Goal: Contribute content: Contribute content

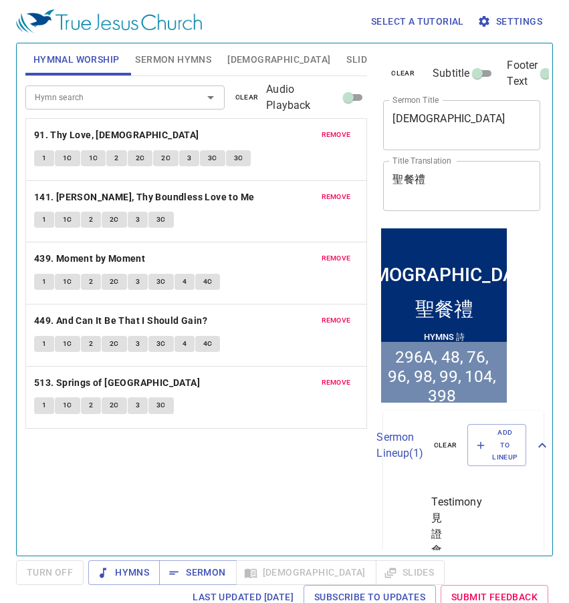
click at [338, 132] on span "remove" at bounding box center [335, 135] width 29 height 12
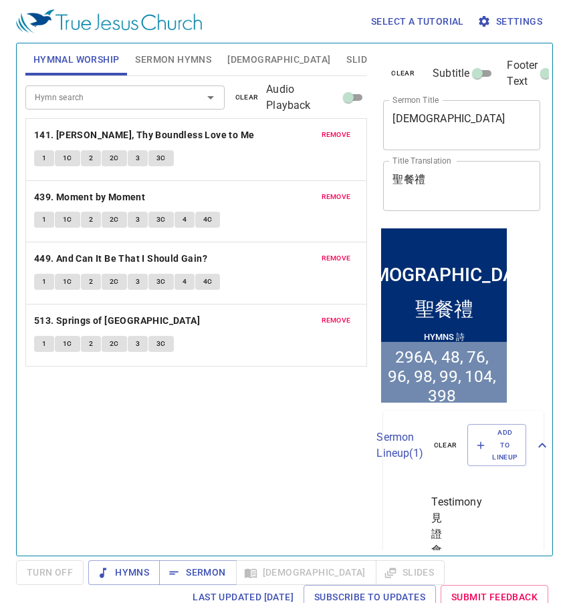
click at [338, 132] on span "remove" at bounding box center [335, 135] width 29 height 12
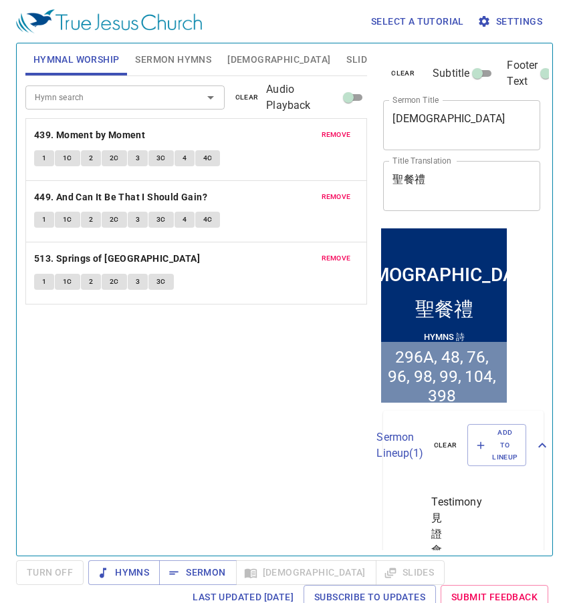
click at [338, 132] on span "remove" at bounding box center [335, 135] width 29 height 12
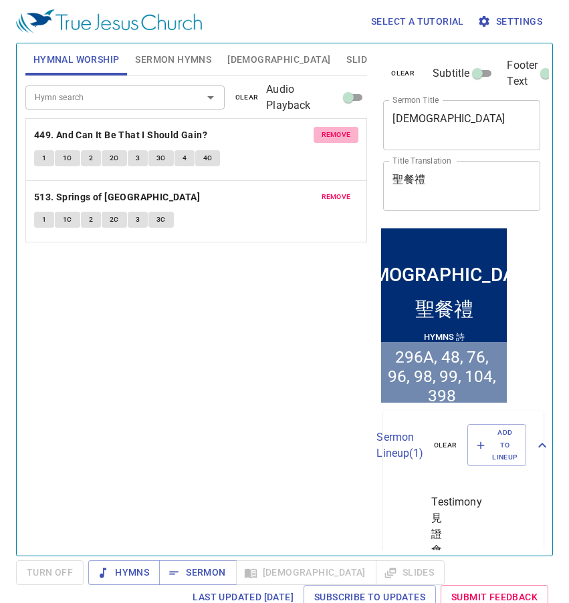
click at [338, 132] on span "remove" at bounding box center [335, 135] width 29 height 12
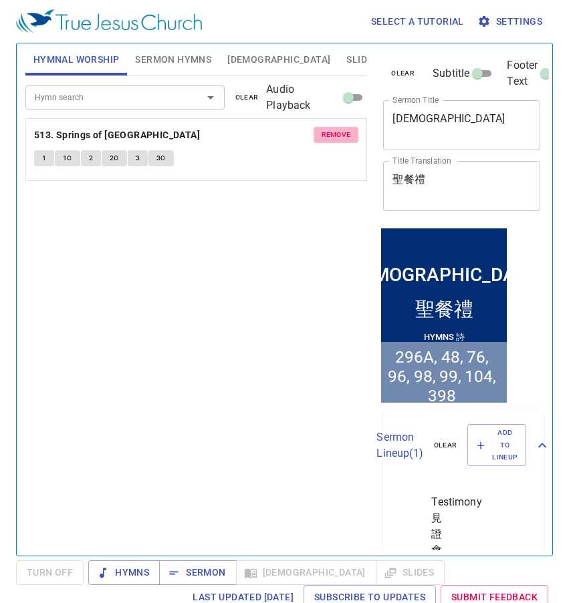
click at [338, 132] on span "remove" at bounding box center [335, 135] width 29 height 12
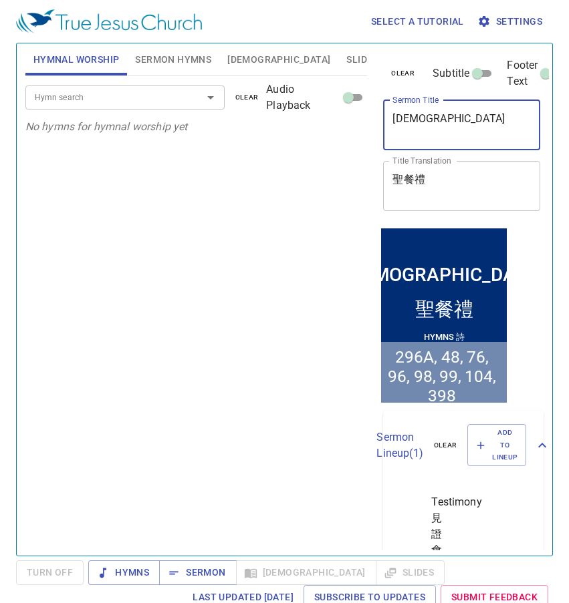
drag, startPoint x: 496, startPoint y: 117, endPoint x: 386, endPoint y: 119, distance: 110.3
click at [386, 119] on div "Holy Communion x Sermon Title" at bounding box center [461, 125] width 157 height 50
paste textarea "[DEMOGRAPHIC_DATA] 60"
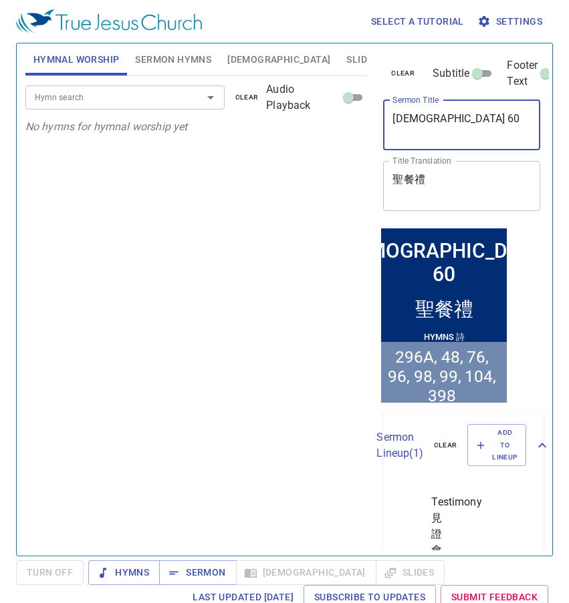
type textarea "[DEMOGRAPHIC_DATA] 60"
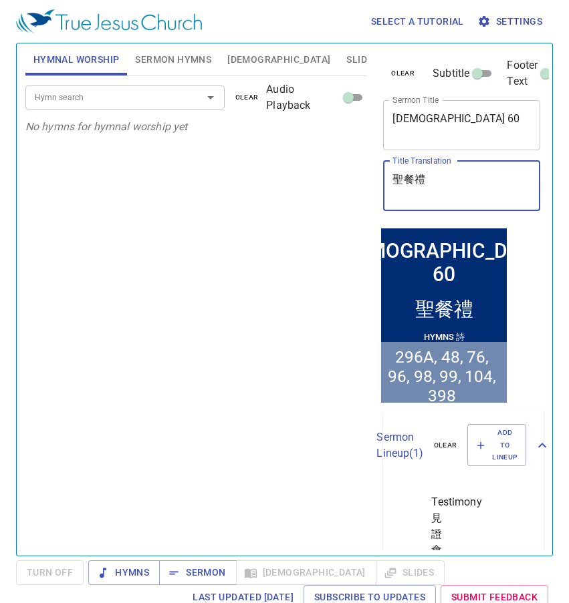
drag, startPoint x: 450, startPoint y: 189, endPoint x: 388, endPoint y: 173, distance: 64.2
click at [388, 173] on div "聖餐禮 x Title Translation" at bounding box center [461, 186] width 157 height 50
paste textarea "篇 60"
click at [408, 180] on textarea "詩 篇 60" at bounding box center [461, 185] width 138 height 25
type textarea "詩篇 60"
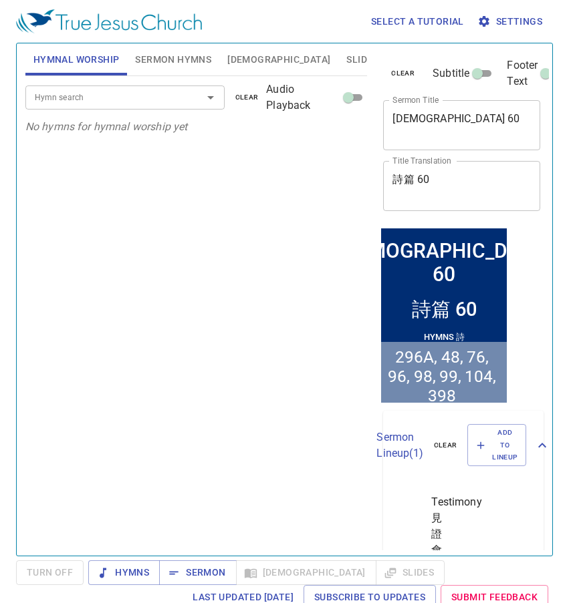
click at [176, 67] on span "Sermon Hymns" at bounding box center [173, 59] width 76 height 17
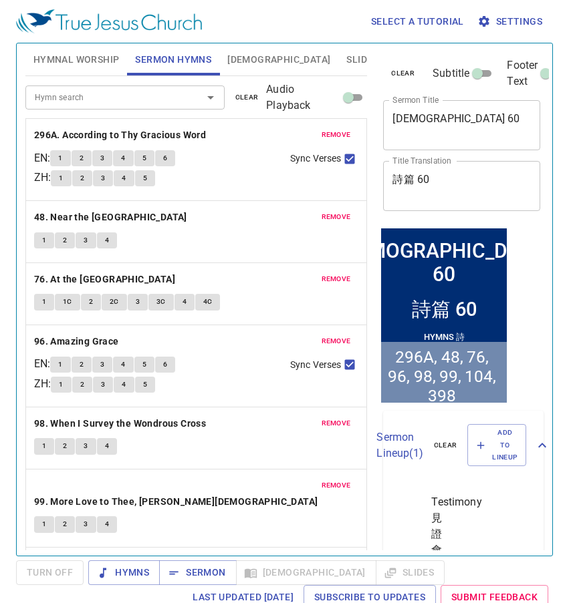
click at [324, 132] on span "remove" at bounding box center [335, 135] width 29 height 12
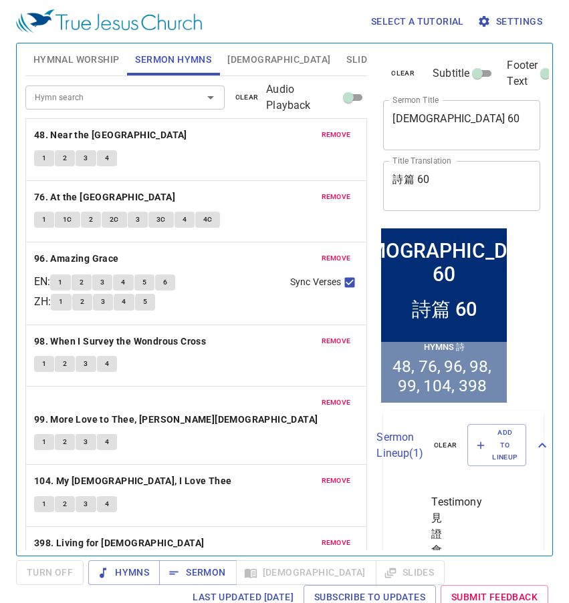
click at [324, 132] on span "remove" at bounding box center [335, 135] width 29 height 12
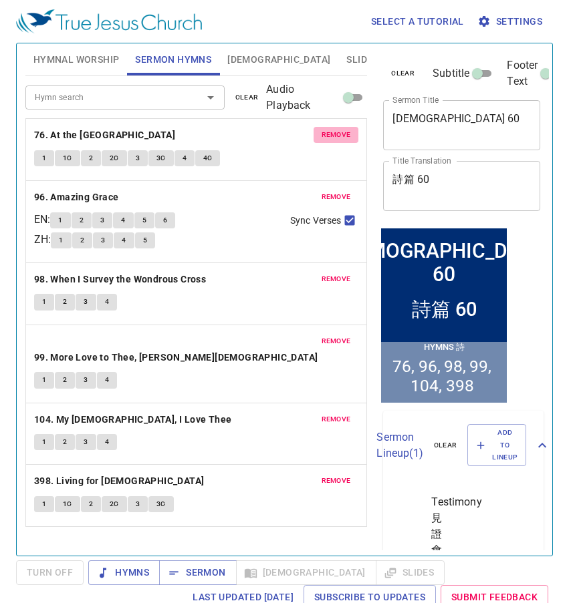
click at [324, 132] on span "remove" at bounding box center [335, 135] width 29 height 12
click at [324, 191] on span "remove" at bounding box center [335, 197] width 29 height 12
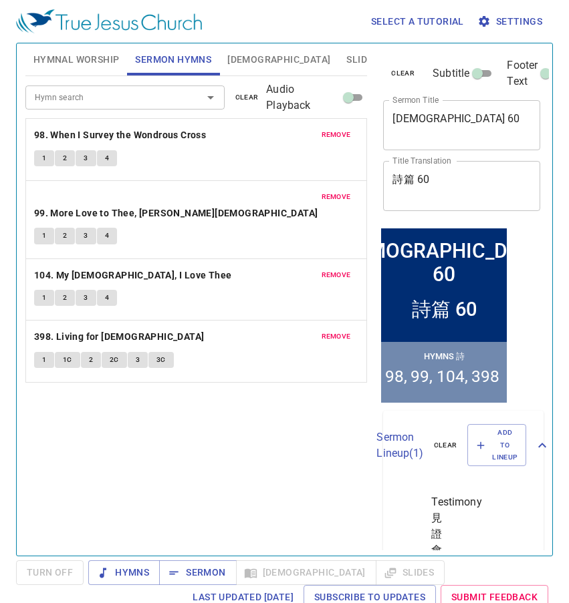
click at [324, 132] on span "remove" at bounding box center [335, 135] width 29 height 12
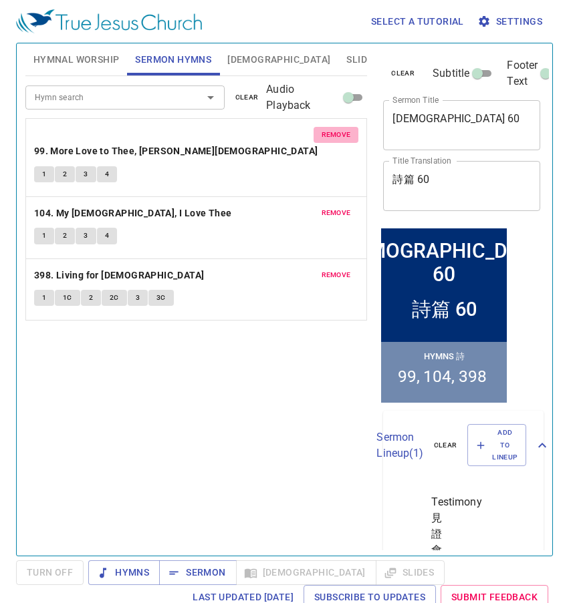
click at [324, 132] on span "remove" at bounding box center [335, 135] width 29 height 12
click at [324, 207] on span "remove" at bounding box center [335, 213] width 29 height 12
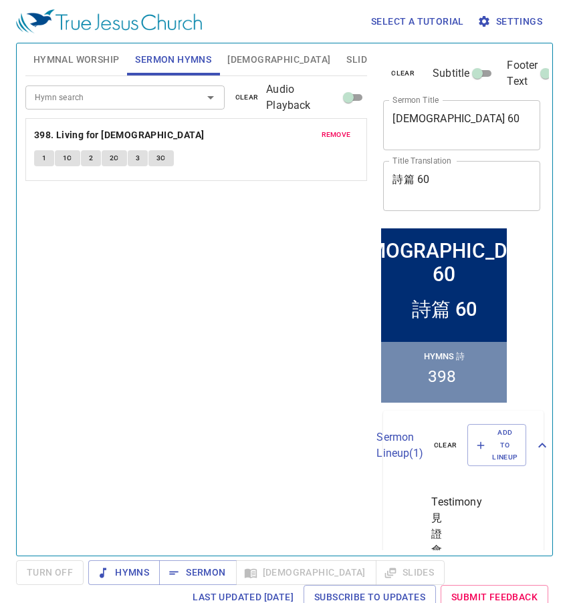
click at [324, 132] on span "remove" at bounding box center [335, 135] width 29 height 12
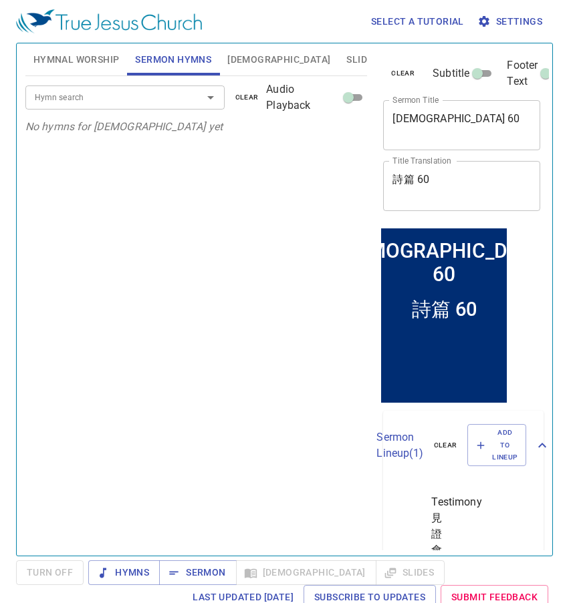
click at [324, 132] on p "No hymns for sermon yet" at bounding box center [196, 127] width 342 height 16
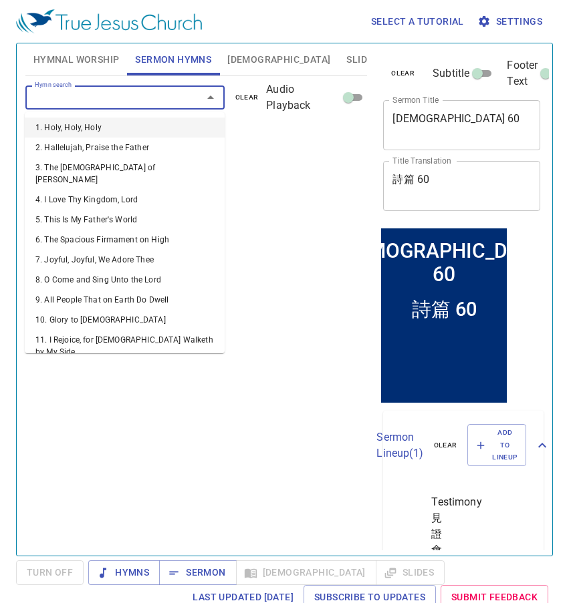
click at [159, 98] on input "Hymn search" at bounding box center [105, 97] width 152 height 15
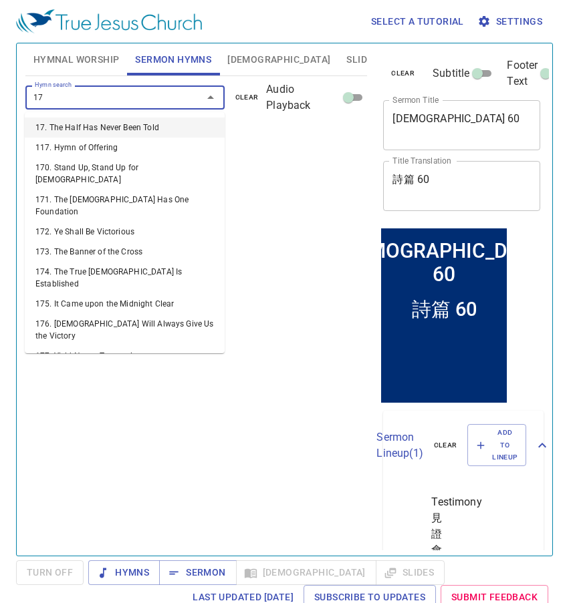
type input "176"
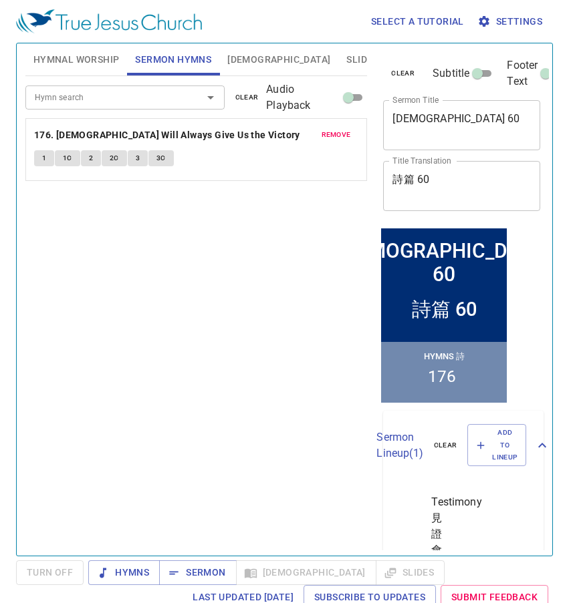
click at [81, 54] on span "Hymnal Worship" at bounding box center [76, 59] width 86 height 17
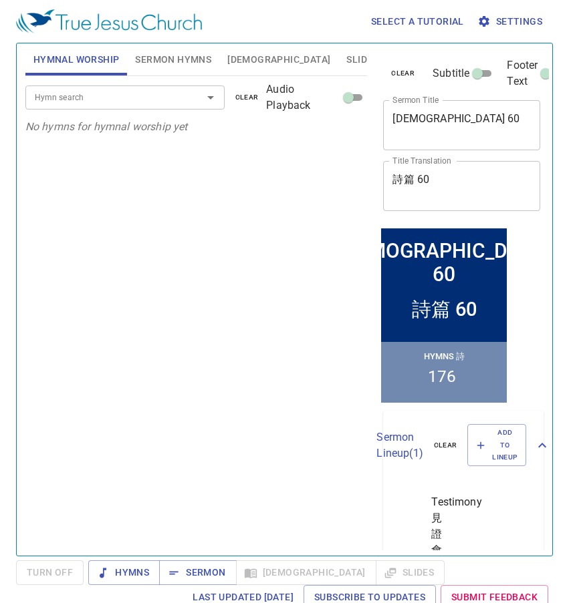
click at [70, 100] on input "Hymn search" at bounding box center [105, 97] width 152 height 15
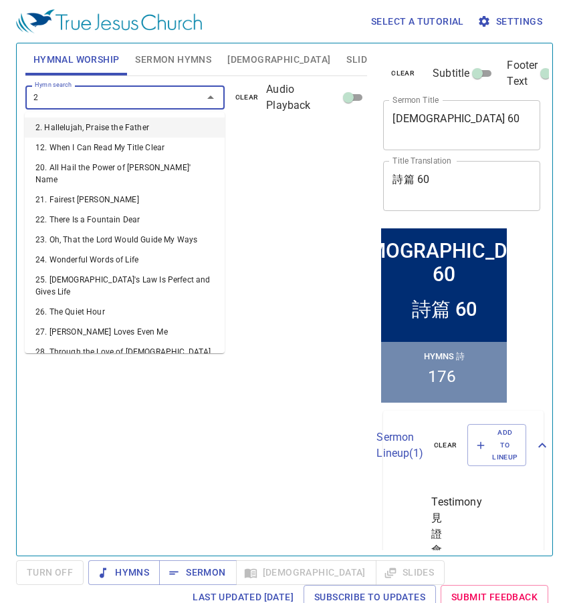
type input "25"
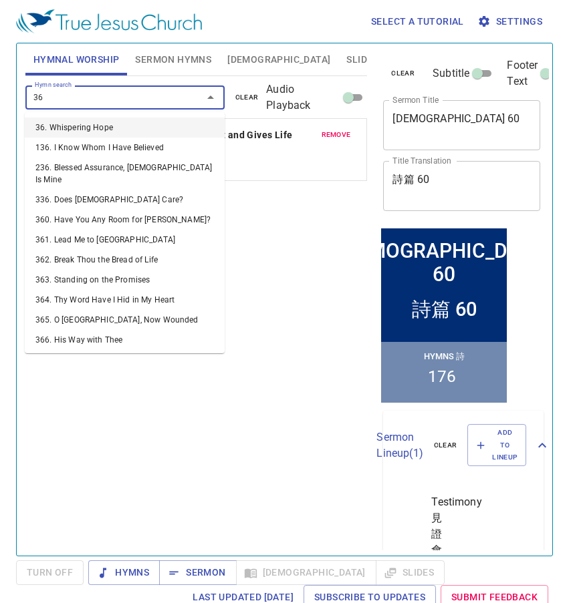
type input "364"
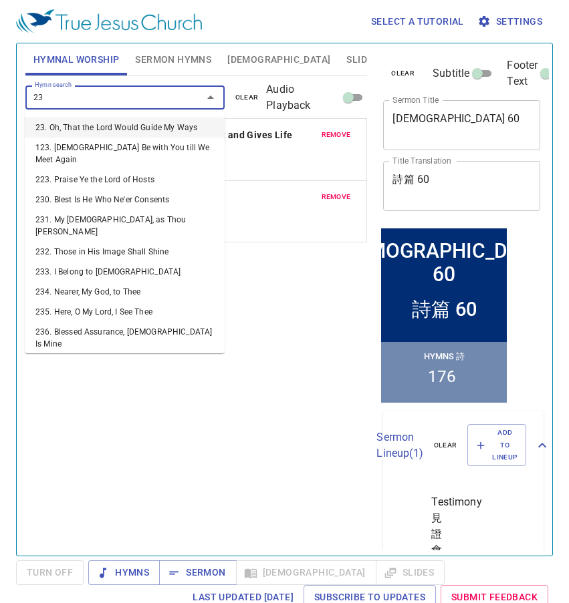
type input "230"
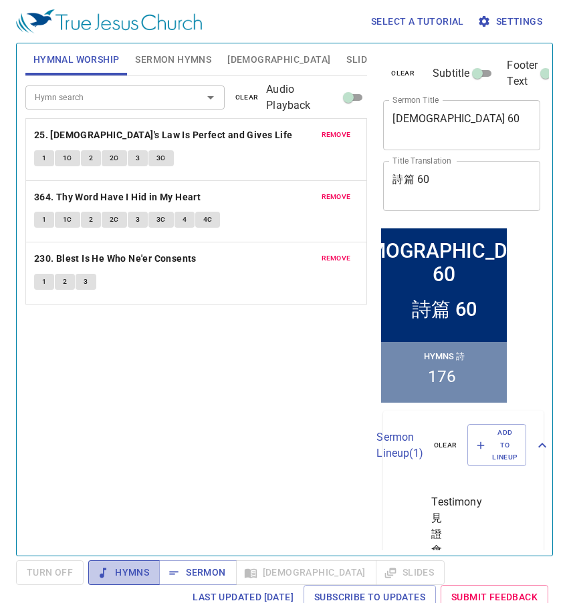
click at [128, 570] on span "Hymns" at bounding box center [124, 573] width 50 height 17
click at [227, 431] on div "Hymn search Hymn search clear Audio Playback remove 25. God's Law Is Perfect an…" at bounding box center [196, 310] width 342 height 468
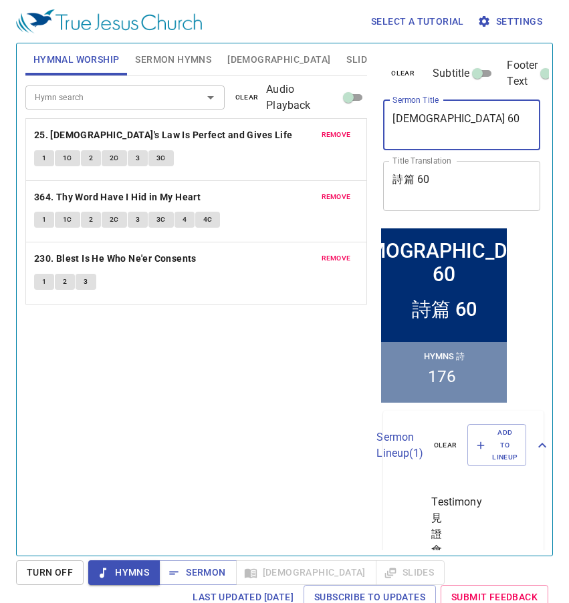
drag, startPoint x: 440, startPoint y: 120, endPoint x: 385, endPoint y: 126, distance: 55.1
click at [385, 126] on div "Psalm 60 x Sermon Title" at bounding box center [461, 125] width 157 height 50
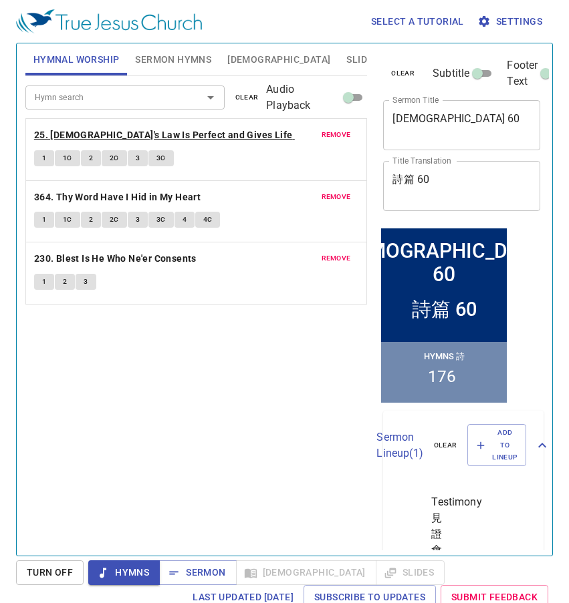
click at [65, 131] on b "25. God's Law Is Perfect and Gives Life" at bounding box center [163, 135] width 259 height 17
click at [45, 155] on span "1" at bounding box center [44, 158] width 4 height 12
click at [70, 162] on span "1C" at bounding box center [67, 158] width 9 height 12
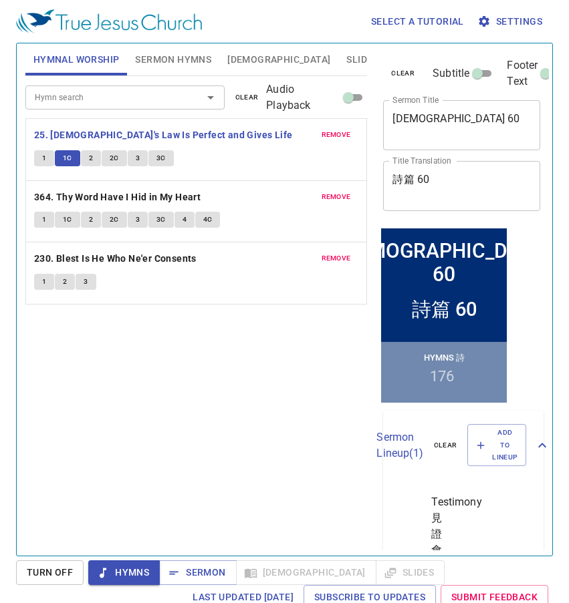
click at [94, 158] on button "2" at bounding box center [91, 158] width 20 height 16
click at [191, 56] on span "Sermon Hymns" at bounding box center [173, 59] width 76 height 17
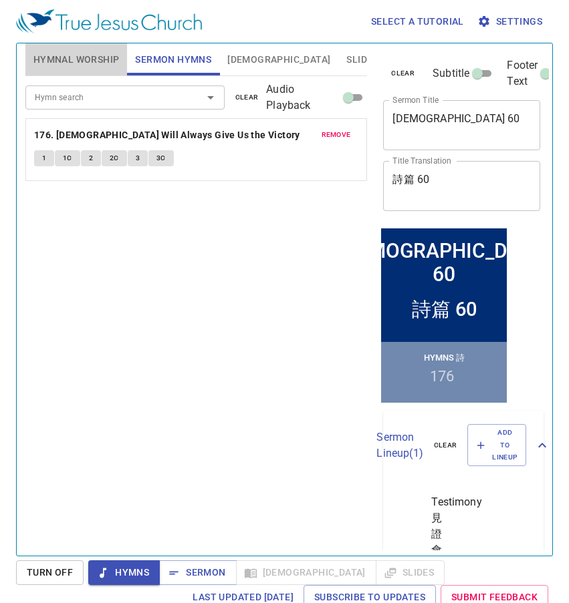
click at [78, 63] on span "Hymnal Worship" at bounding box center [76, 59] width 86 height 17
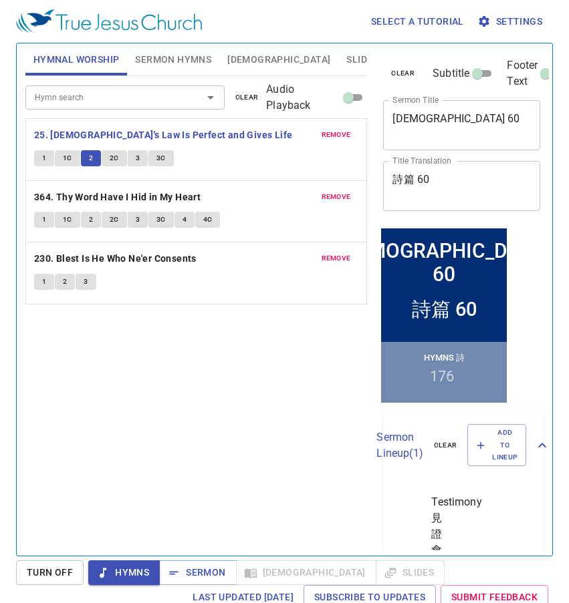
click at [134, 159] on button "3" at bounding box center [138, 158] width 20 height 16
click at [116, 164] on button "2C" at bounding box center [114, 158] width 25 height 16
click at [140, 160] on button "3" at bounding box center [138, 158] width 20 height 16
click at [158, 162] on span "3C" at bounding box center [160, 158] width 9 height 12
click at [74, 140] on b "25. God's Law Is Perfect and Gives Life" at bounding box center [163, 135] width 259 height 17
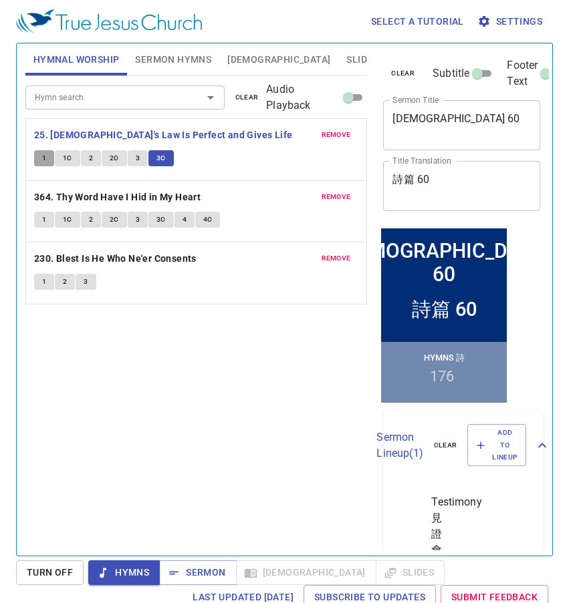
click at [39, 159] on button "1" at bounding box center [44, 158] width 20 height 16
click at [59, 162] on button "1C" at bounding box center [67, 158] width 25 height 16
click at [86, 161] on button "2" at bounding box center [91, 158] width 20 height 16
click at [106, 161] on button "2C" at bounding box center [114, 158] width 25 height 16
click at [138, 162] on span "3" at bounding box center [138, 158] width 4 height 12
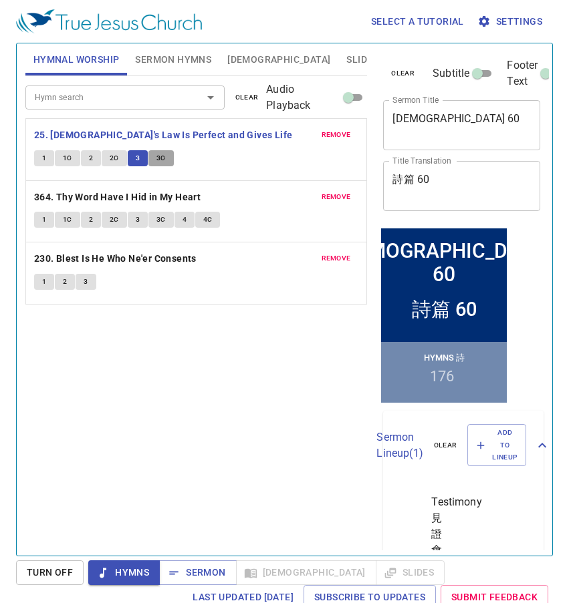
click at [162, 157] on span "3C" at bounding box center [160, 158] width 9 height 12
click at [128, 192] on b "364. Thy Word Have I Hid in My Heart" at bounding box center [117, 197] width 166 height 17
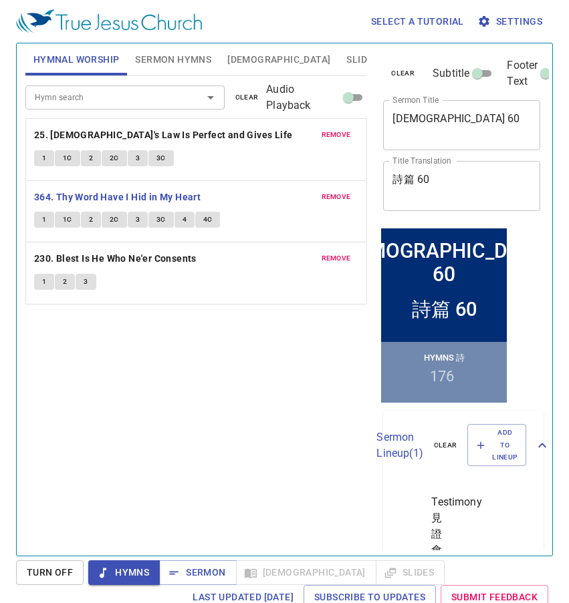
click at [94, 215] on button "2" at bounding box center [91, 220] width 20 height 16
click at [142, 217] on button "3" at bounding box center [138, 220] width 20 height 16
click at [182, 221] on span "4" at bounding box center [184, 220] width 4 height 12
click at [91, 196] on b "364. Thy Word Have I Hid in My Heart" at bounding box center [117, 197] width 166 height 17
click at [44, 223] on span "1" at bounding box center [44, 220] width 4 height 12
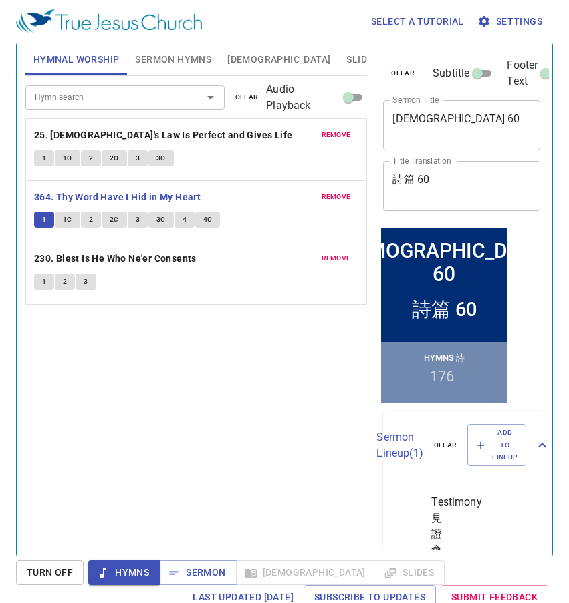
click at [65, 217] on span "1C" at bounding box center [67, 220] width 9 height 12
click at [94, 219] on button "2" at bounding box center [91, 220] width 20 height 16
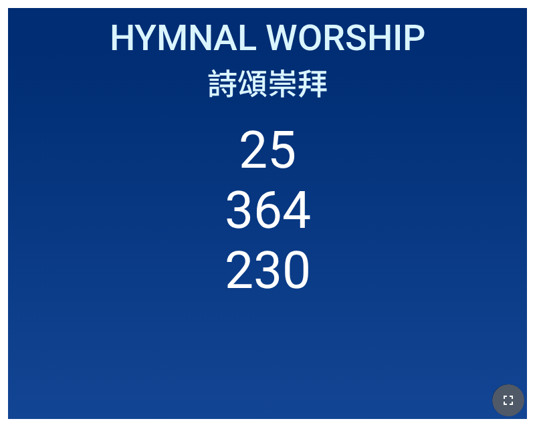
click at [509, 394] on icon "button" at bounding box center [508, 400] width 16 height 16
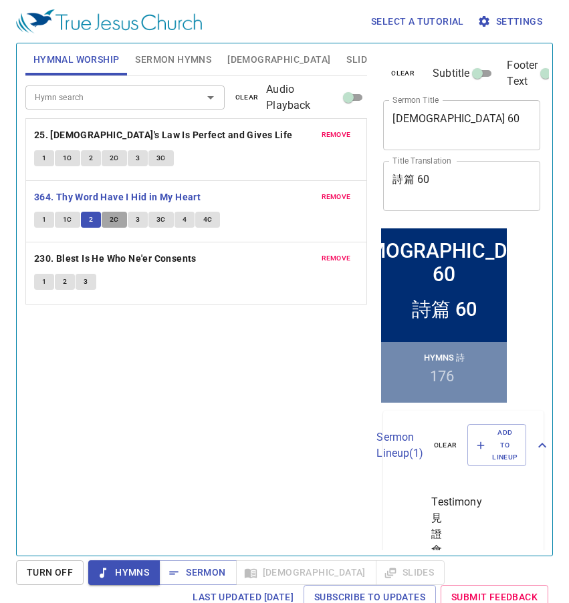
click at [118, 221] on button "2C" at bounding box center [114, 220] width 25 height 16
click at [138, 221] on span "3" at bounding box center [138, 220] width 4 height 12
click at [167, 219] on button "3C" at bounding box center [160, 220] width 25 height 16
click at [177, 220] on button "4" at bounding box center [184, 220] width 20 height 16
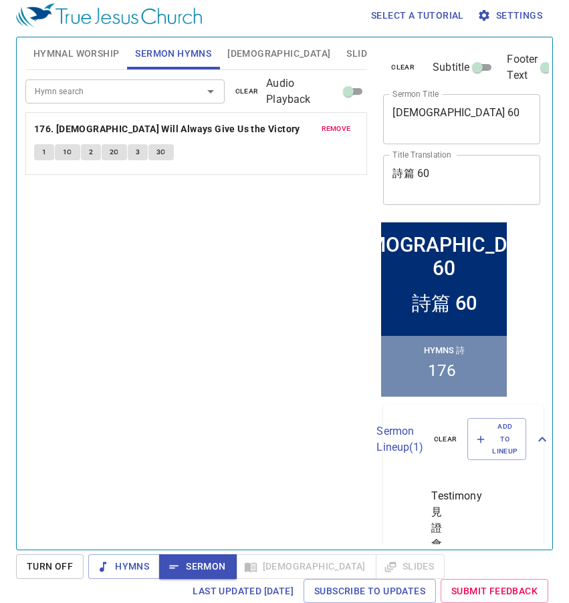
scroll to position [6, 0]
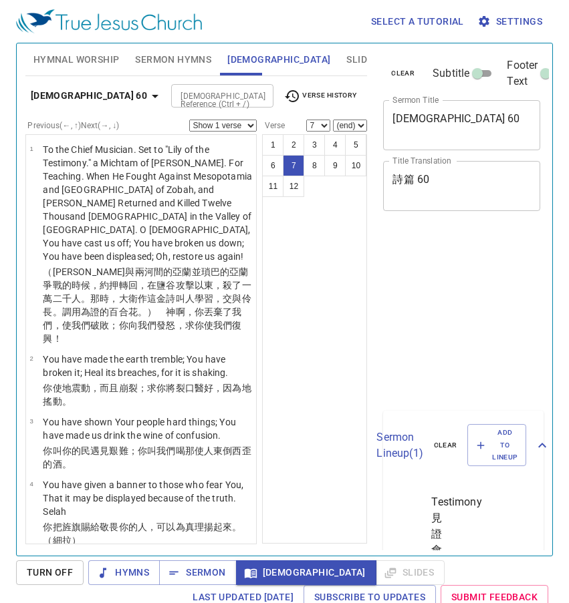
select select "7"
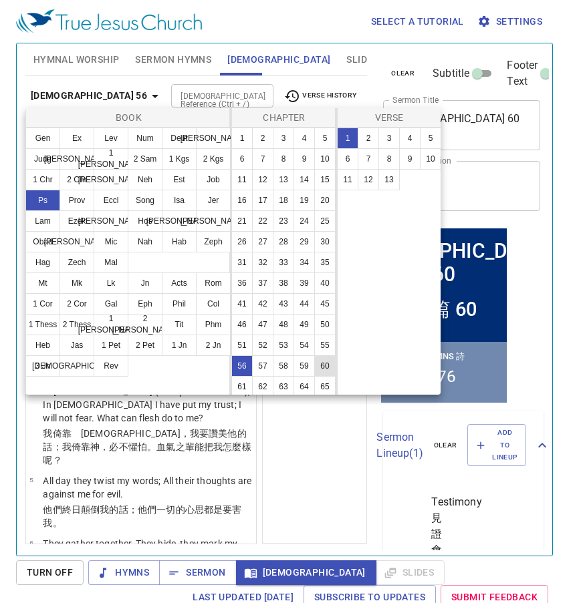
scroll to position [267, 0]
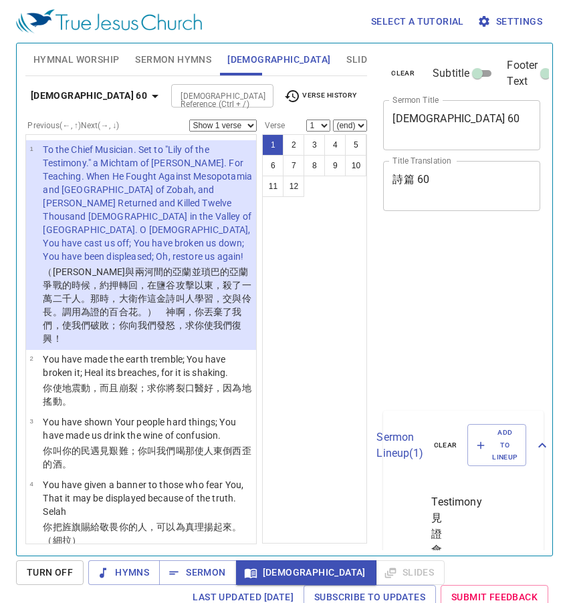
scroll to position [6, 0]
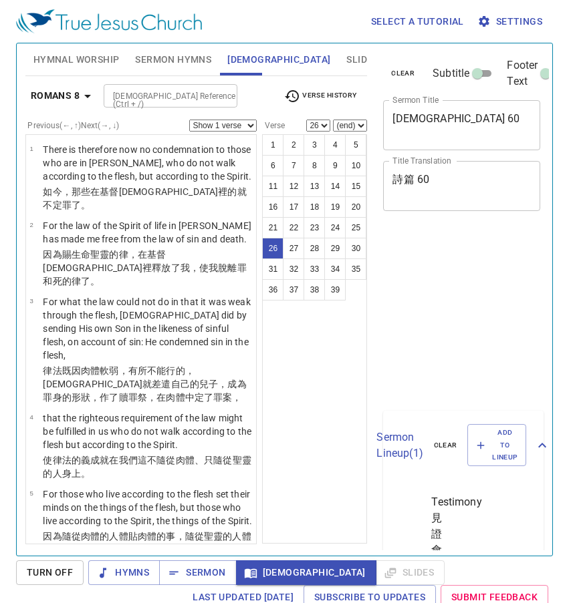
select select "26"
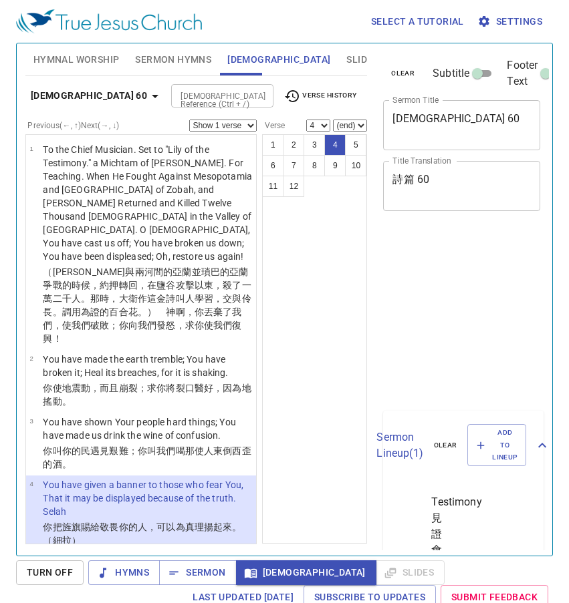
select select "4"
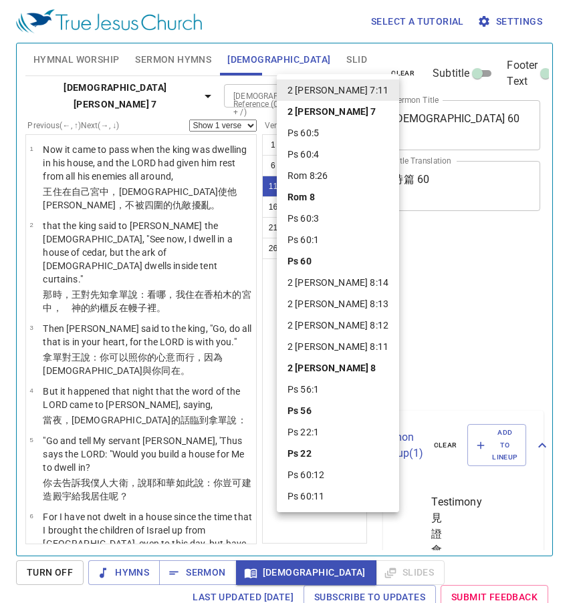
select select "11"
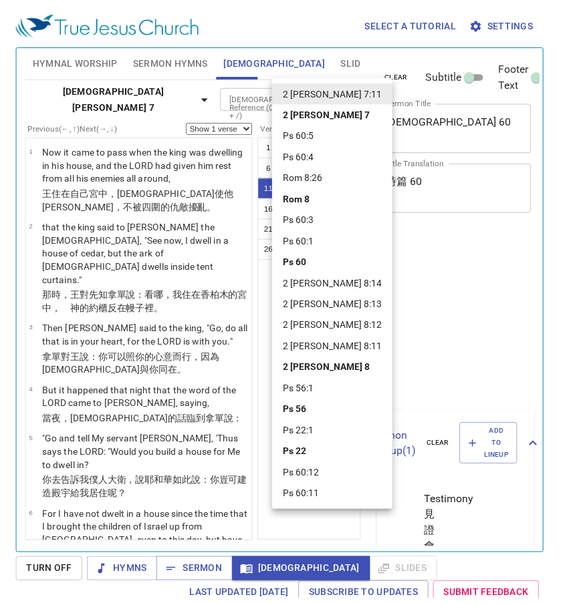
scroll to position [6, 0]
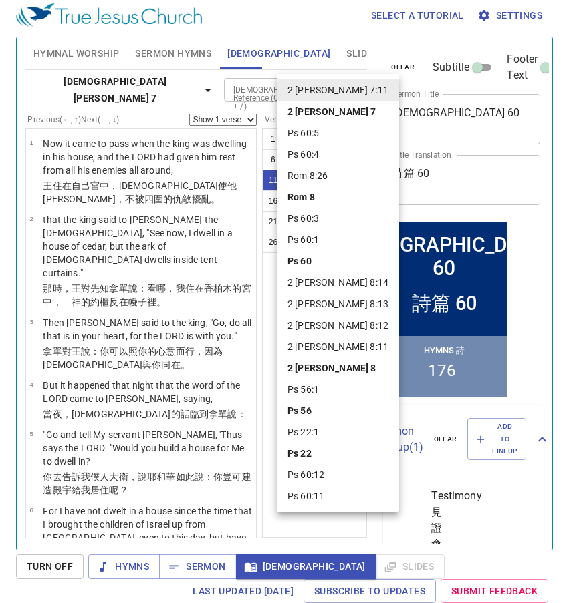
click at [303, 255] on li "Ps 60" at bounding box center [338, 261] width 122 height 21
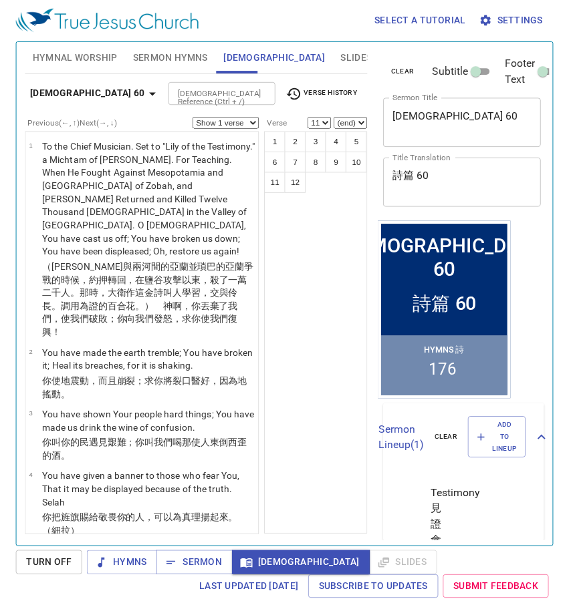
scroll to position [0, 0]
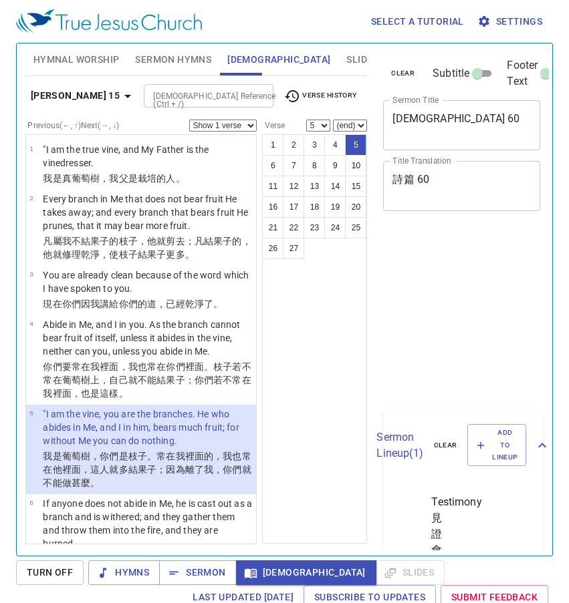
select select "5"
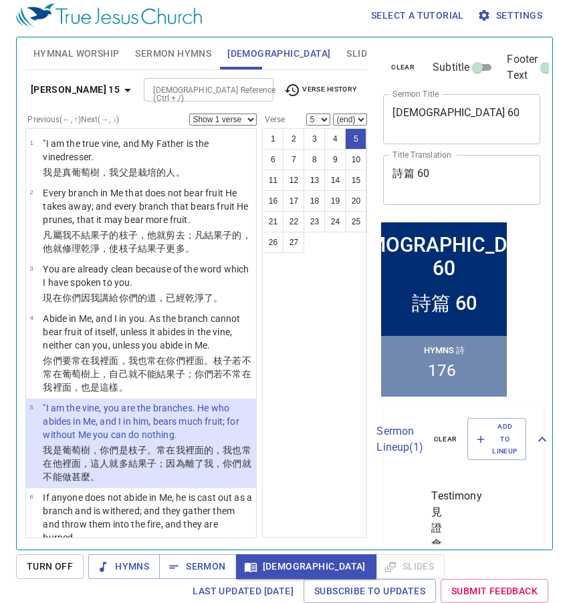
scroll to position [110, 0]
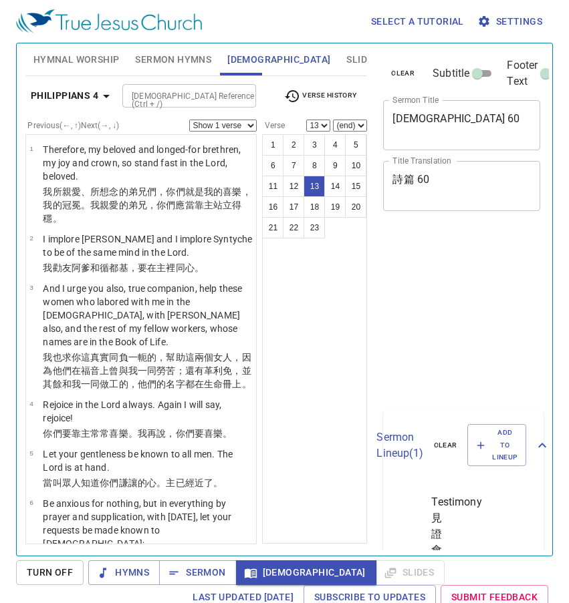
select select "13"
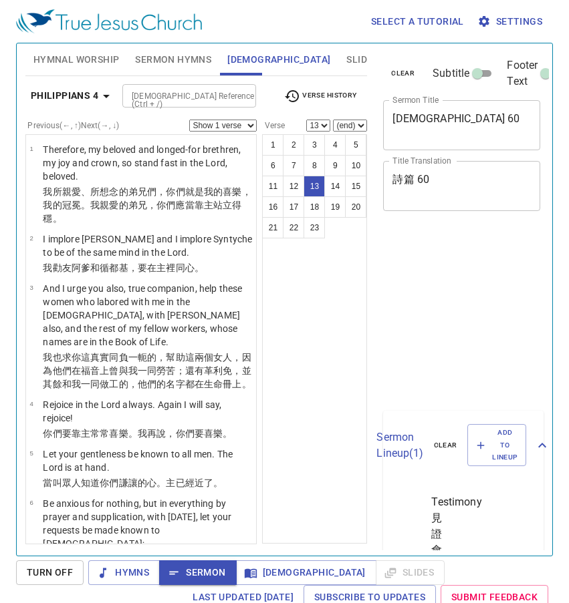
select select "13"
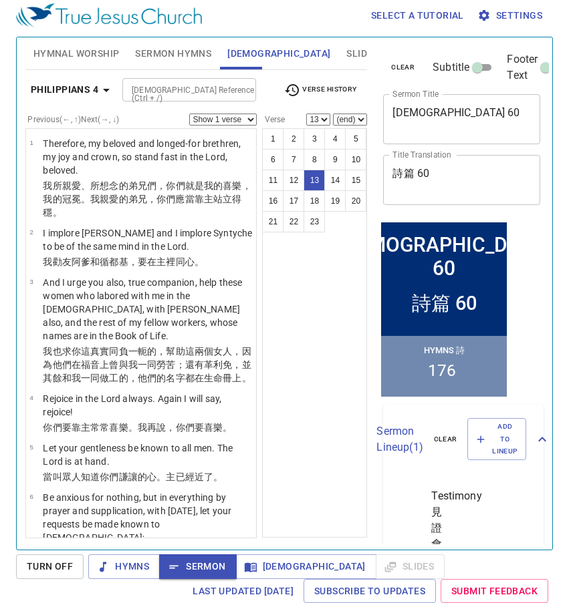
scroll to position [834, 0]
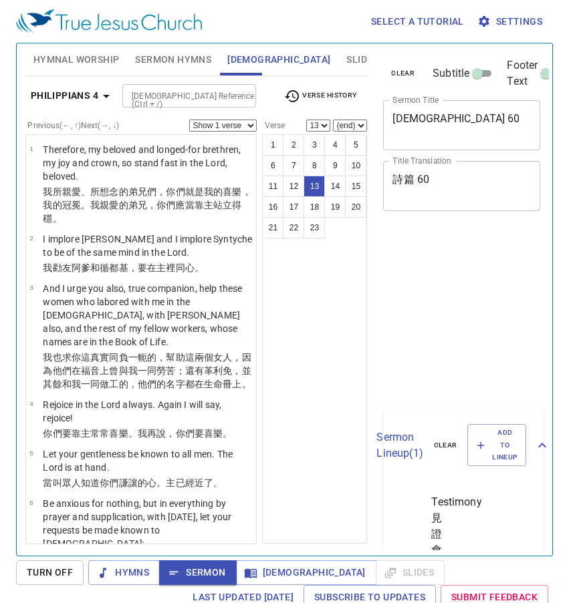
select select "13"
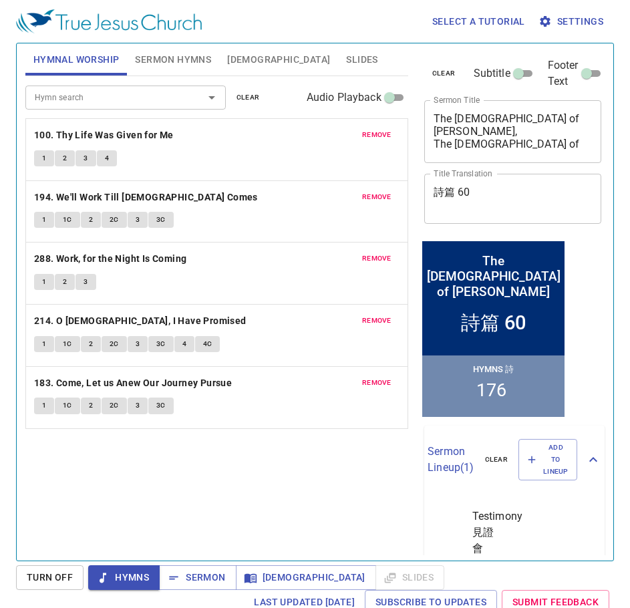
click at [508, 196] on textarea "詩篇 60" at bounding box center [513, 198] width 159 height 25
type textarea "詩篇 60a"
